Goal: Transaction & Acquisition: Purchase product/service

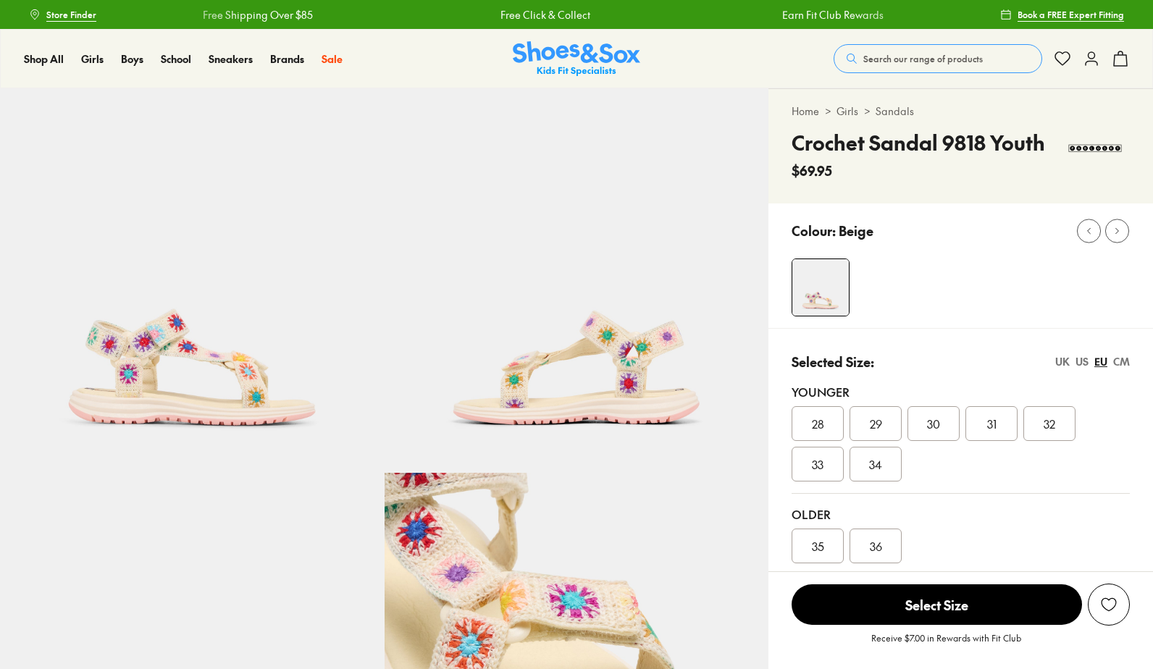
select select "*"
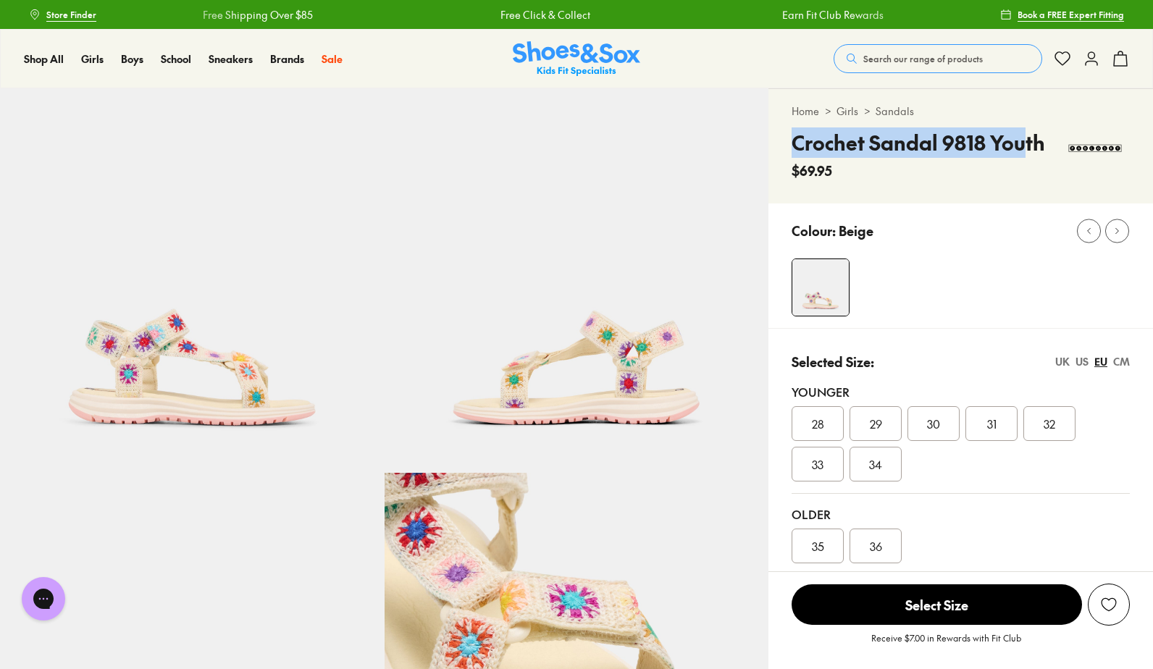
drag, startPoint x: 784, startPoint y: 144, endPoint x: 1033, endPoint y: 154, distance: 248.6
click at [1033, 154] on div "Home > Girls > Sandals Crochet Sandal 9818 Youth $69.95" at bounding box center [960, 146] width 384 height 114
click at [1043, 151] on div "Crochet Sandal 9818 Youth $69.95" at bounding box center [960, 153] width 338 height 53
copy h4 "Crochet Sandal 9818 Youth"
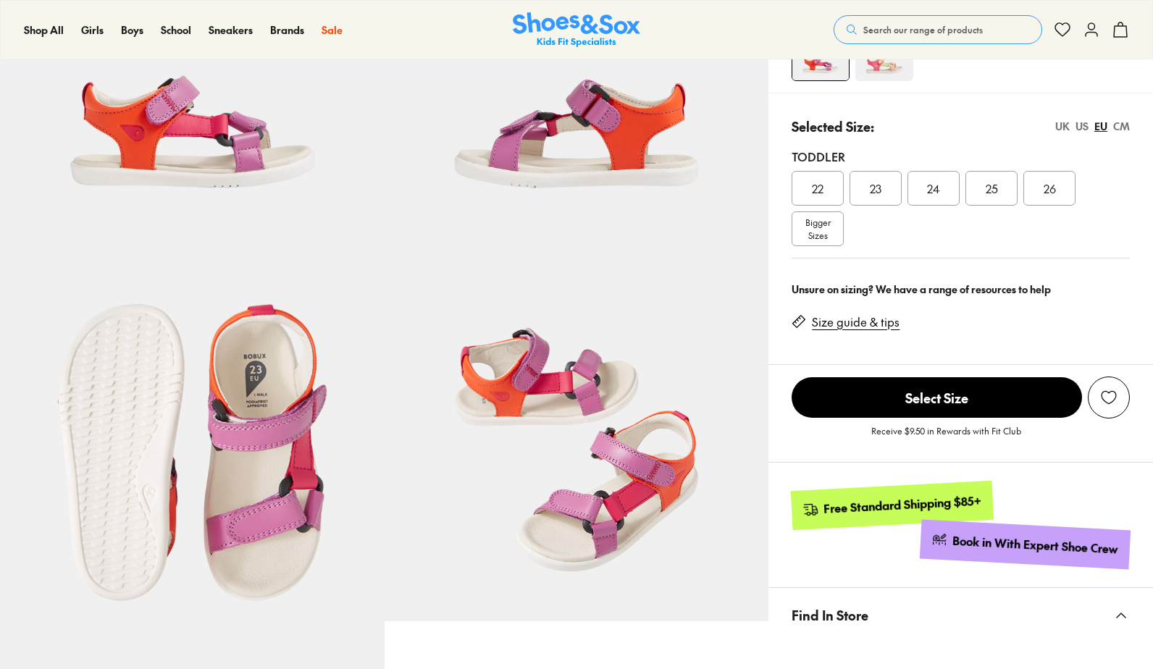
select select "*"
